Goal: Task Accomplishment & Management: Use online tool/utility

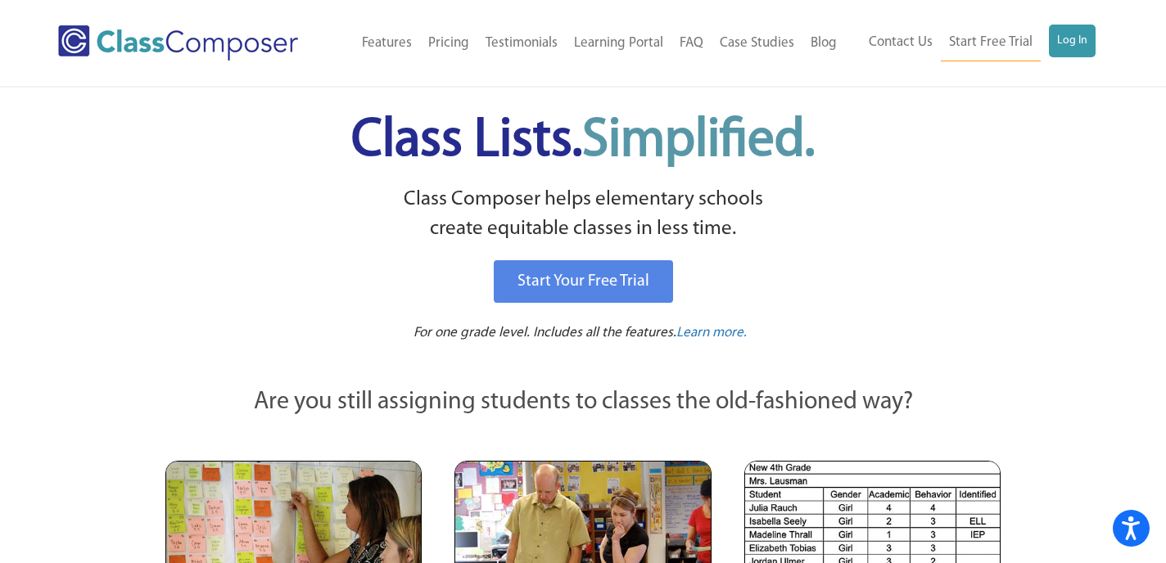
click at [1070, 14] on div "Menu Home Old Features Pricing Testimonials Learning Portal FAQ Case Studies Bl…" at bounding box center [582, 43] width 1049 height 86
click at [1070, 48] on link "Log In" at bounding box center [1072, 41] width 47 height 33
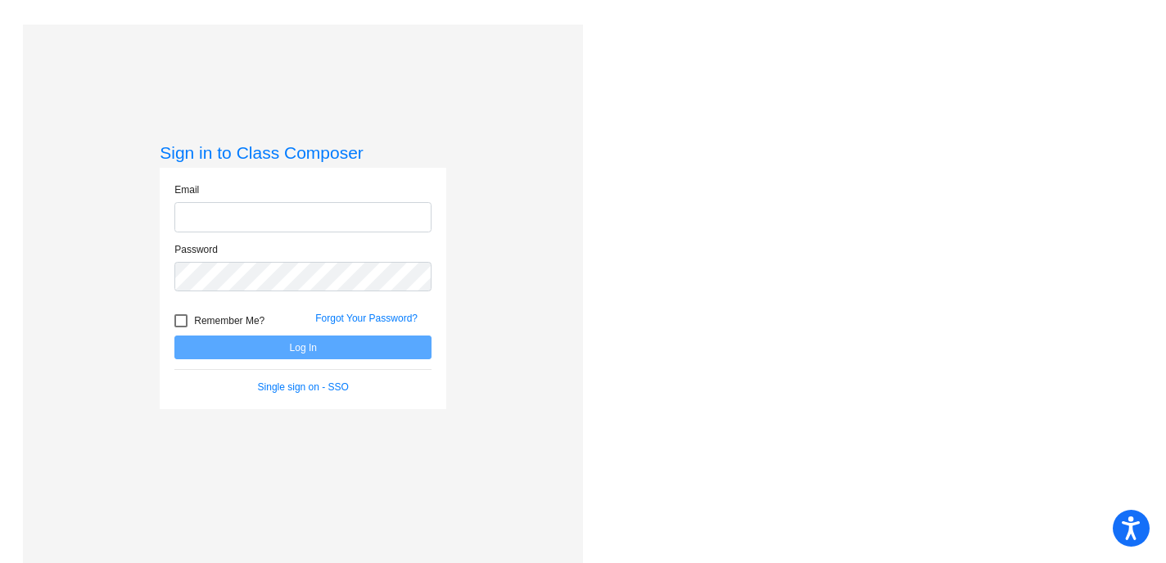
type input "[EMAIL_ADDRESS][DOMAIN_NAME]"
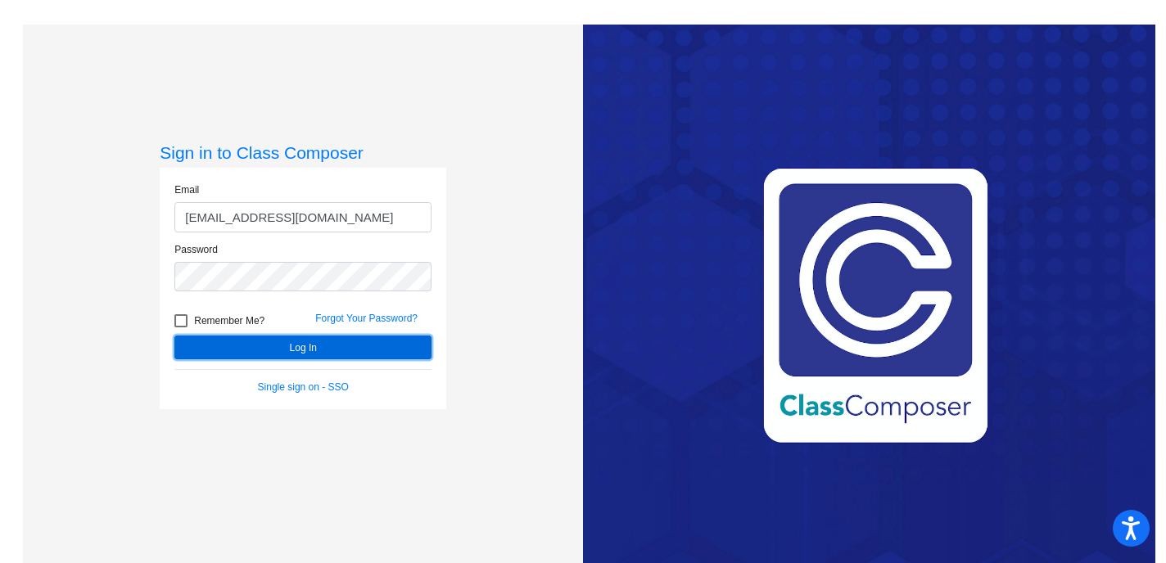
click at [288, 343] on button "Log In" at bounding box center [302, 348] width 257 height 24
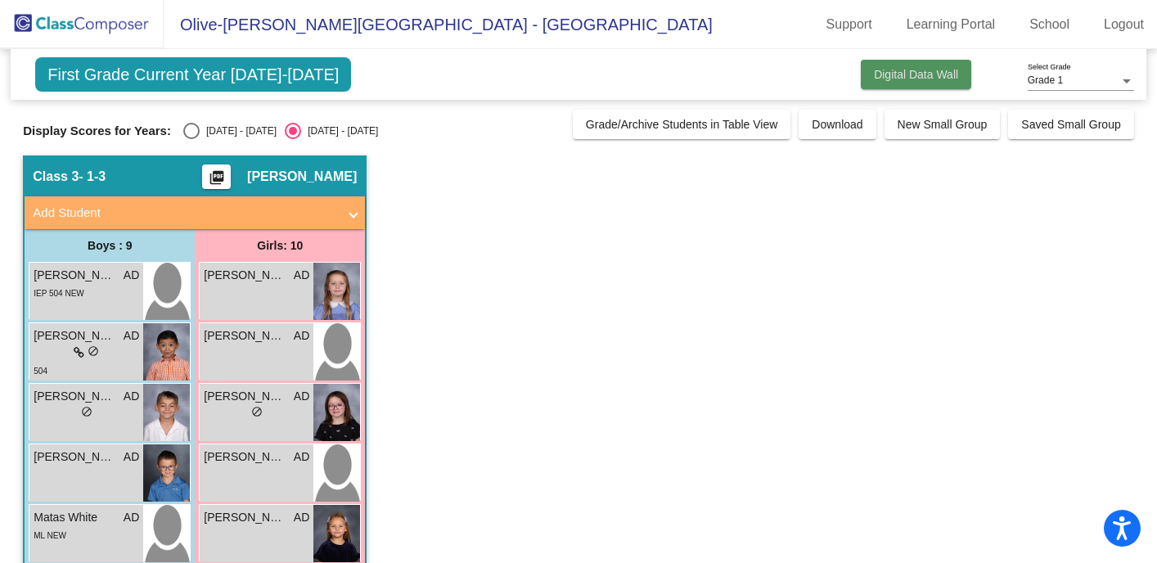
click at [900, 71] on span "Digital Data Wall" at bounding box center [916, 74] width 84 height 13
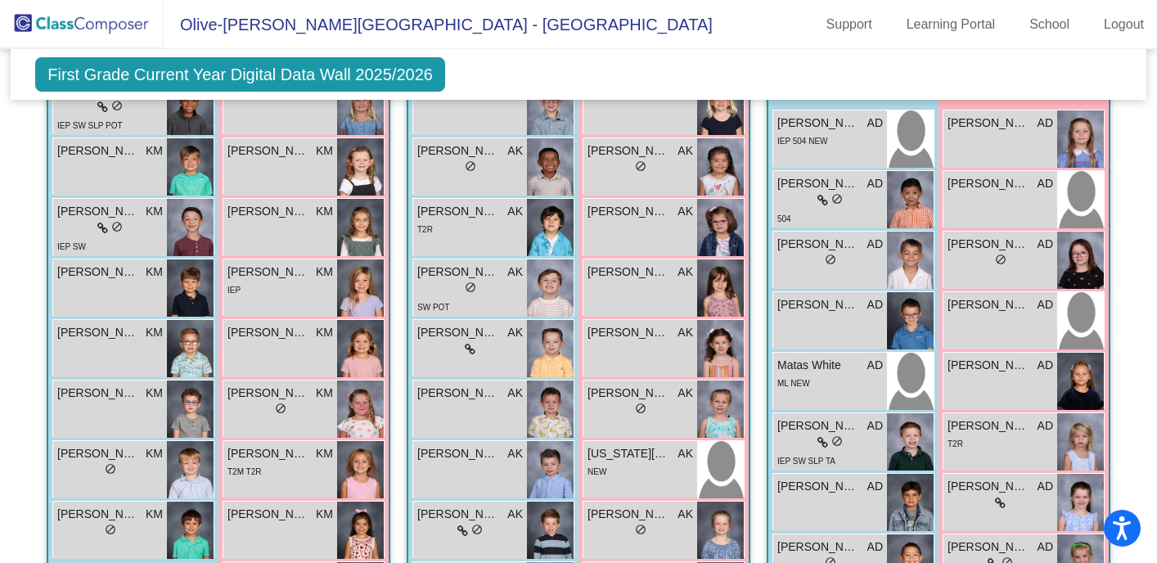
scroll to position [408, 0]
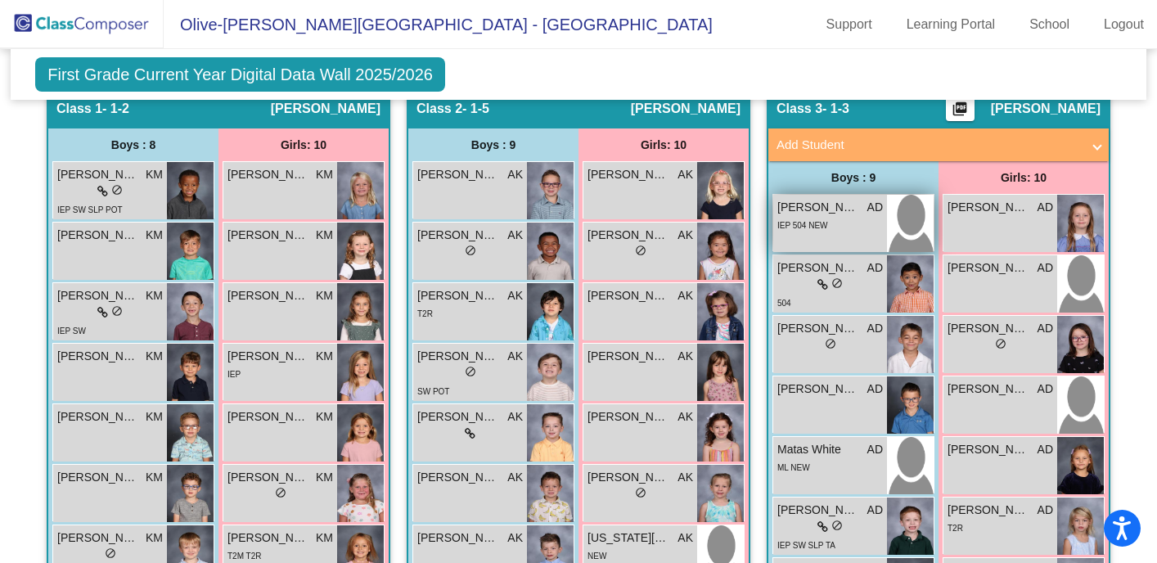
click at [838, 217] on div "IEP 504 NEW" at bounding box center [831, 224] width 106 height 17
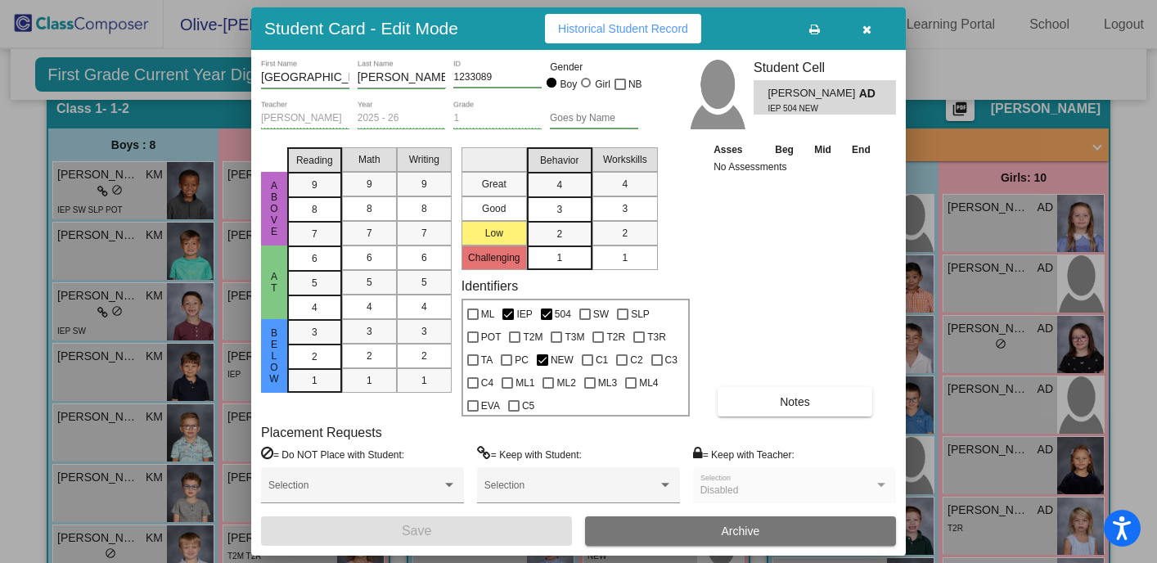
click at [873, 25] on button "button" at bounding box center [867, 28] width 52 height 29
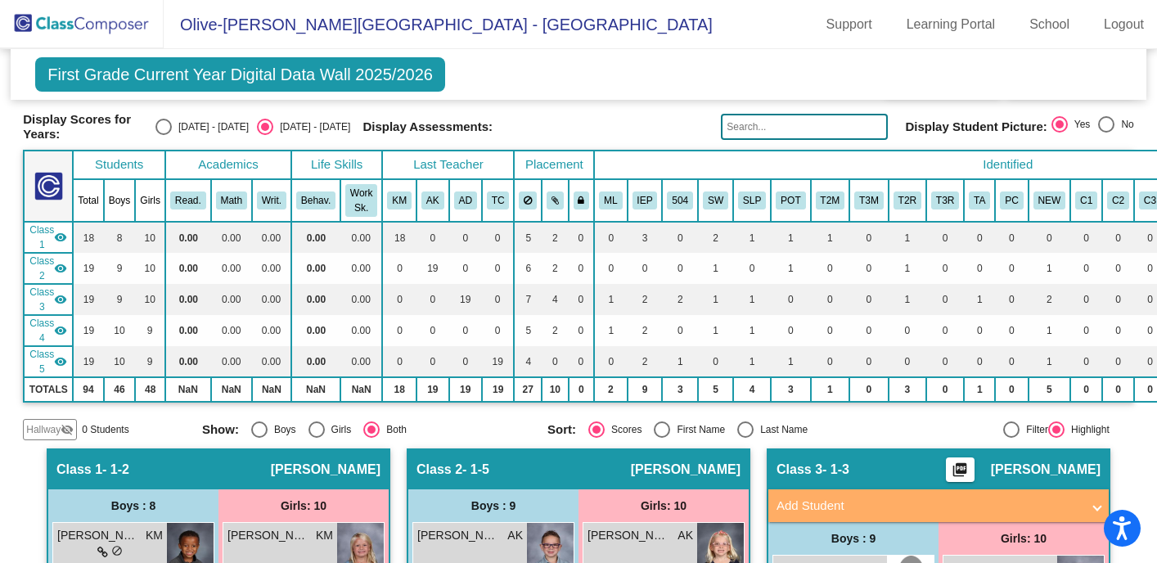
scroll to position [44, 0]
